Goal: Information Seeking & Learning: Learn about a topic

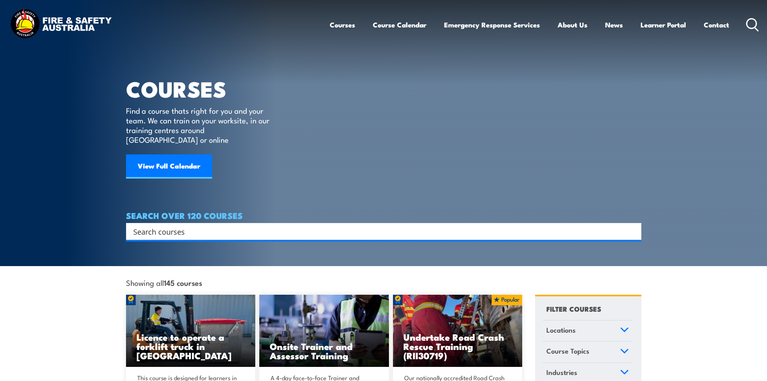
click at [753, 20] on icon at bounding box center [752, 24] width 13 height 13
click at [198, 225] on input "Search input" at bounding box center [378, 231] width 490 height 12
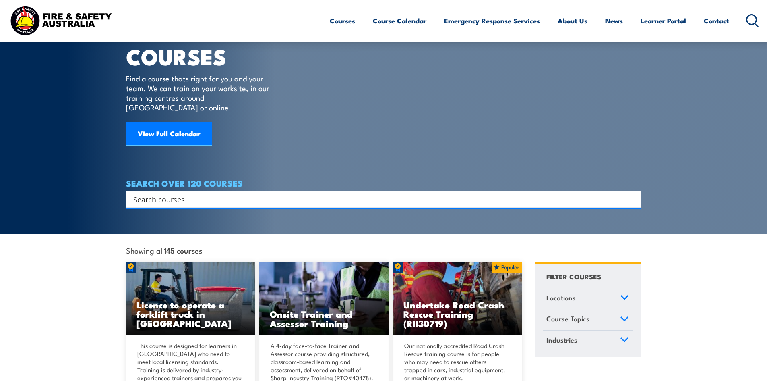
scroll to position [10, 0]
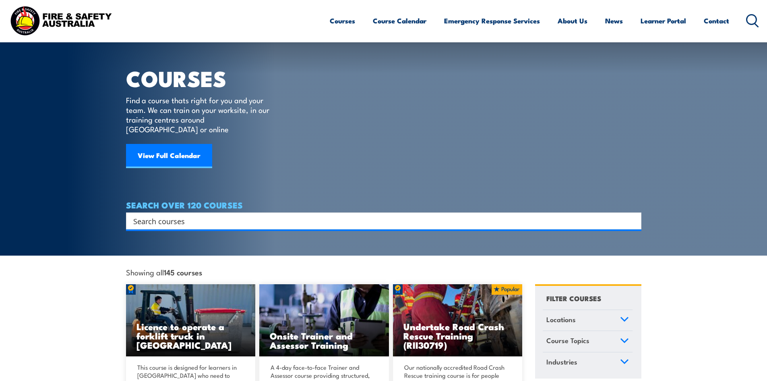
click at [205, 215] on input "Search input" at bounding box center [378, 221] width 490 height 12
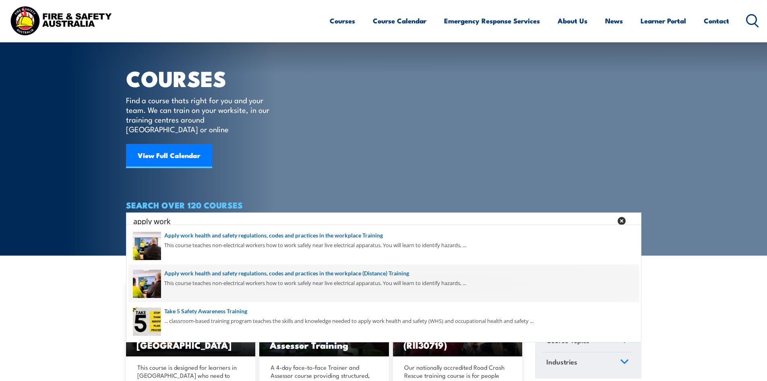
type input "apply work"
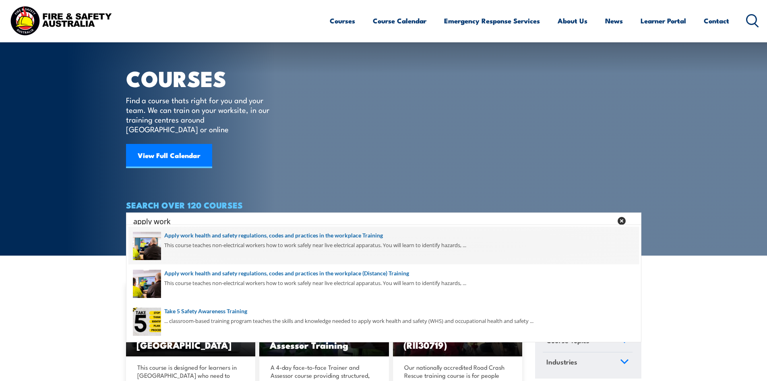
click at [236, 242] on span at bounding box center [383, 245] width 511 height 38
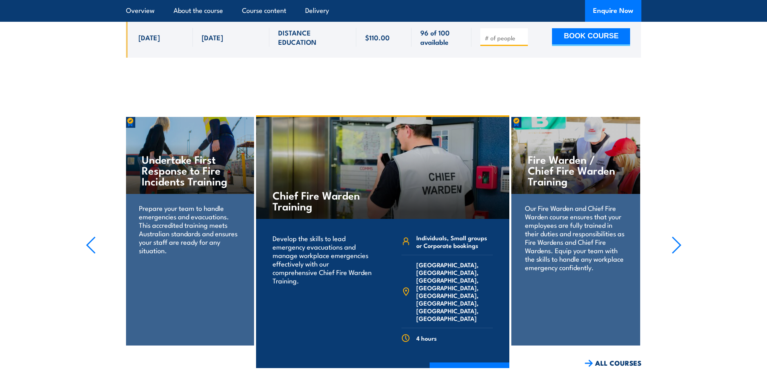
scroll to position [1289, 0]
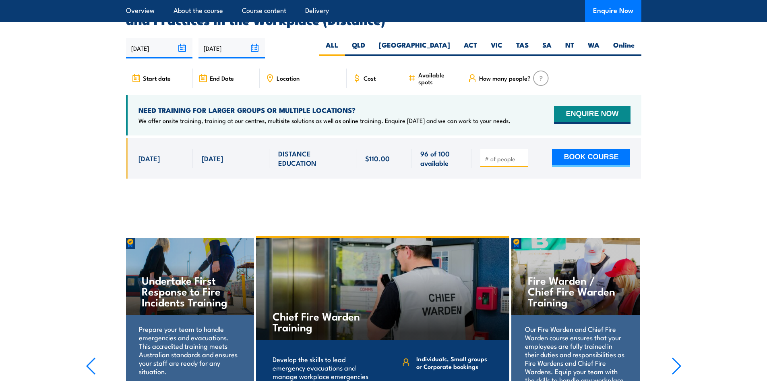
click at [72, 114] on section "UPCOMING SCHEDULE FOR - "Apply Work Health and Safety Regulations, Codes and Pr…" at bounding box center [383, 96] width 767 height 188
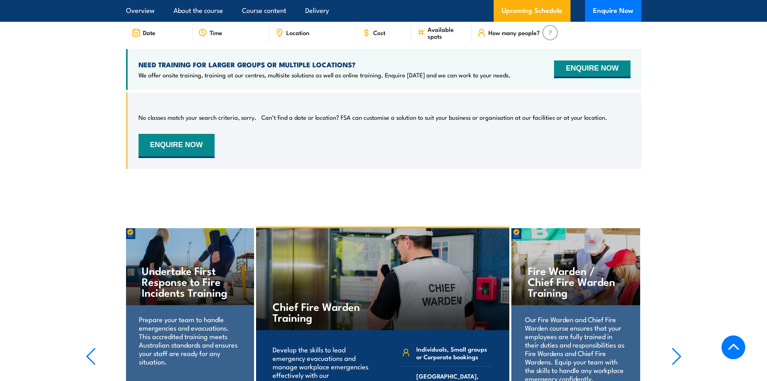
scroll to position [1369, 0]
